Goal: Navigation & Orientation: Find specific page/section

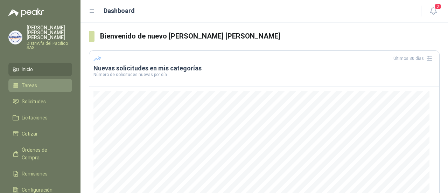
drag, startPoint x: 50, startPoint y: 95, endPoint x: 48, endPoint y: 87, distance: 8.2
click at [50, 98] on li "Solicitudes" at bounding box center [40, 102] width 55 height 8
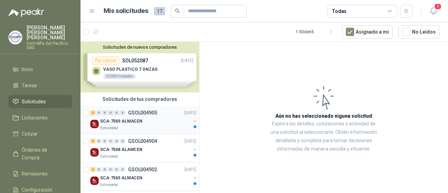
click at [142, 120] on div "SCA-7569 ALMACEN" at bounding box center [145, 121] width 91 height 8
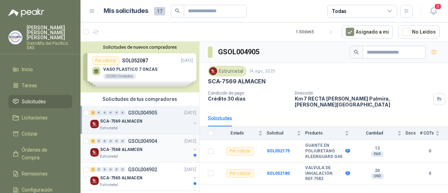
click at [133, 151] on p "SCA-7568 ALAMCEN" at bounding box center [121, 149] width 42 height 7
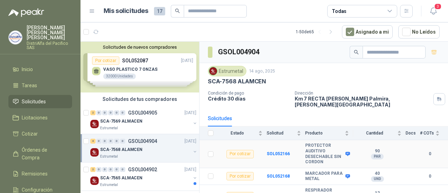
scroll to position [33, 0]
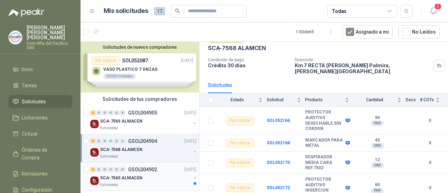
click at [143, 174] on div "SCA-7565 ALMACEN" at bounding box center [145, 178] width 91 height 8
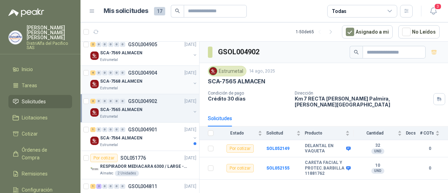
scroll to position [70, 0]
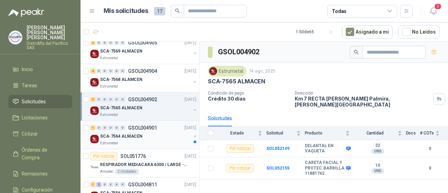
click at [146, 142] on div "Estrumetal" at bounding box center [145, 143] width 91 height 6
